Goal: Task Accomplishment & Management: Complete application form

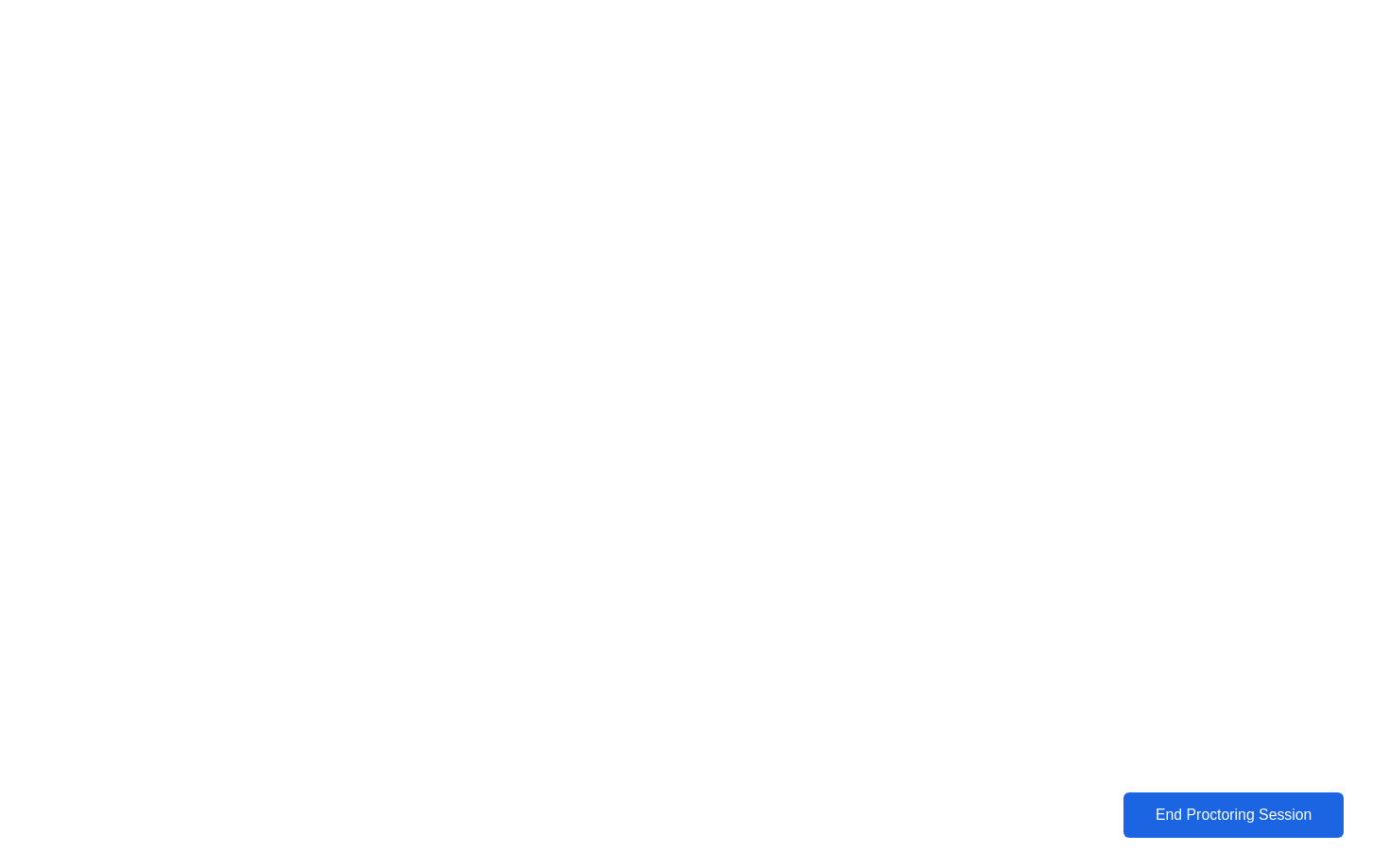
click at [1192, 824] on div "End Proctoring Session" at bounding box center [1233, 814] width 210 height 17
